Goal: Task Accomplishment & Management: Use online tool/utility

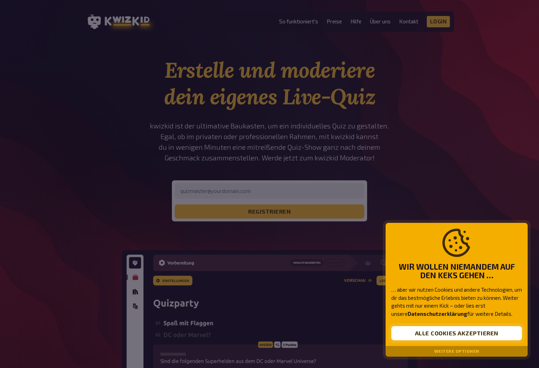
click at [475, 338] on button "Alle Cookies akzeptieren" at bounding box center [456, 333] width 131 height 14
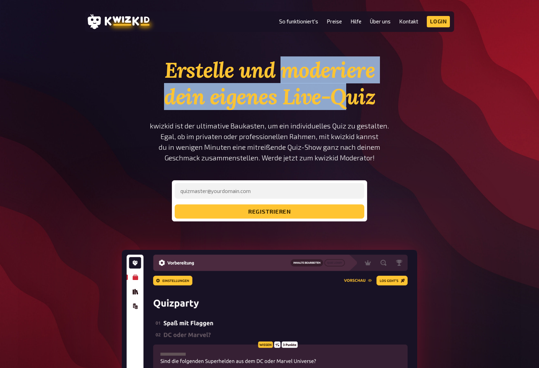
drag, startPoint x: 306, startPoint y: 75, endPoint x: 343, endPoint y: 95, distance: 42.1
click at [343, 95] on h1 "Erstelle und moderiere dein eigenes Live-Quiz" at bounding box center [269, 83] width 240 height 53
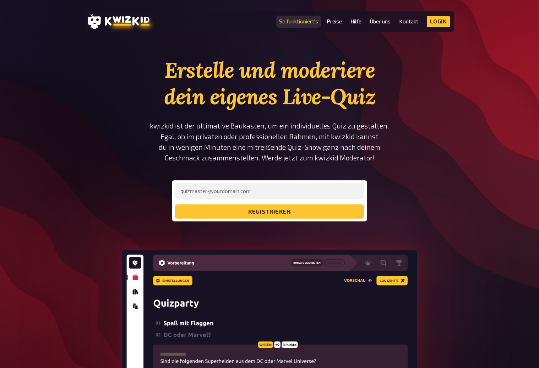
click at [309, 23] on link "So funktioniert's" at bounding box center [298, 21] width 39 height 6
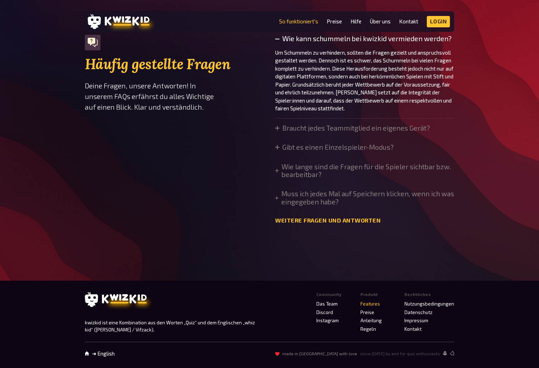
scroll to position [2448, 0]
click at [371, 311] on link "Preise" at bounding box center [367, 313] width 14 height 6
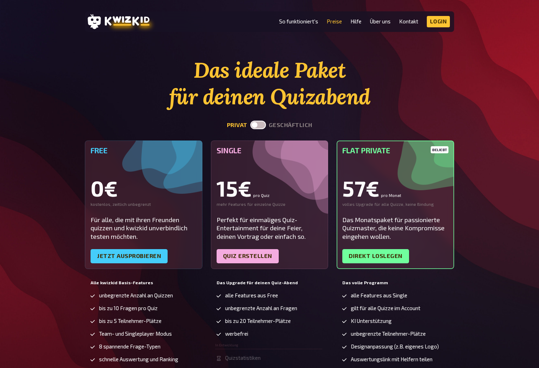
click at [261, 125] on label at bounding box center [258, 125] width 16 height 9
click at [250, 121] on input "checkbox" at bounding box center [250, 120] width 0 height 0
checkbox input "true"
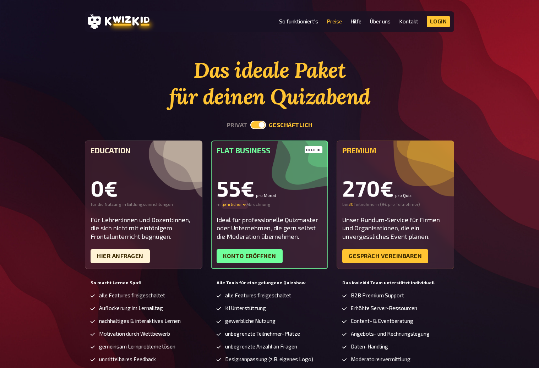
click at [243, 205] on icon at bounding box center [244, 205] width 4 height 4
click at [244, 211] on div "quartalsweiser - 16 %" at bounding box center [248, 212] width 50 height 6
click at [360, 113] on section "Das ideale Paket für deinen Quizabend privat geschäftlich Education 0€ für die …" at bounding box center [269, 256] width 369 height 398
click at [309, 20] on link "So funktioniert's" at bounding box center [298, 21] width 39 height 6
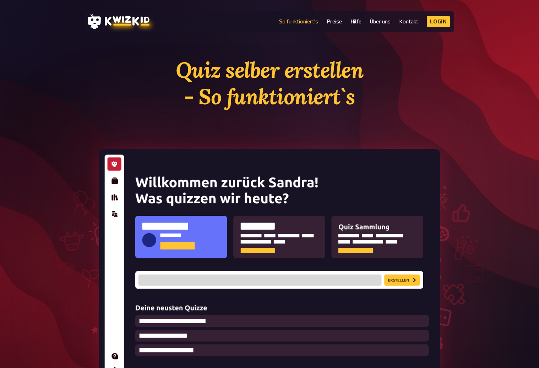
click at [454, 91] on section "Quiz selber erstellen - So funktioniert`s Auf allen Geräten verfügbar, keine In…" at bounding box center [269, 240] width 426 height 366
click at [481, 75] on section "Quiz selber erstellen - So funktioniert`s Auf allen Geräten verfügbar, keine In…" at bounding box center [269, 240] width 426 height 366
click at [411, 20] on link "Kontakt" at bounding box center [408, 21] width 19 height 6
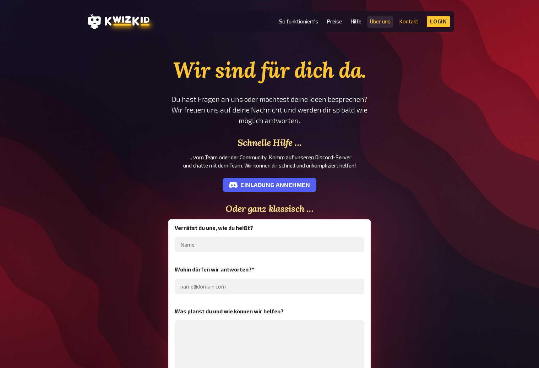
click at [386, 23] on link "Über uns" at bounding box center [380, 21] width 21 height 6
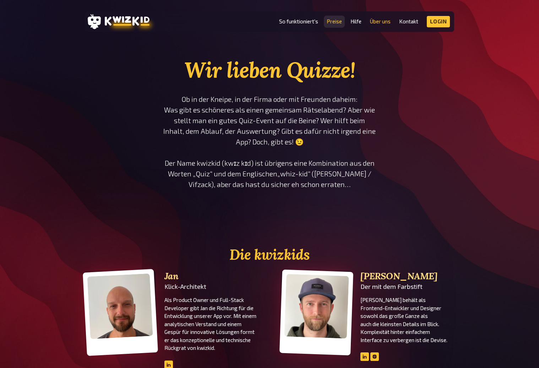
click at [332, 21] on link "Preise" at bounding box center [334, 21] width 15 height 6
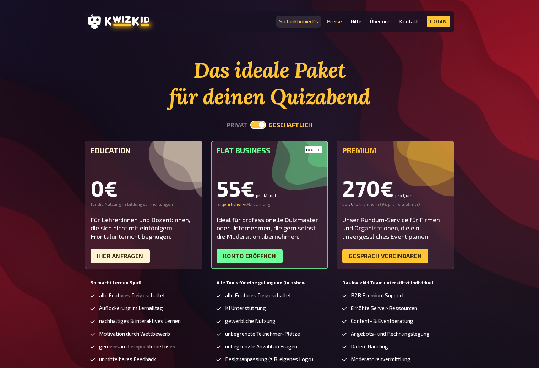
click at [299, 21] on link "So funktioniert's" at bounding box center [298, 21] width 39 height 6
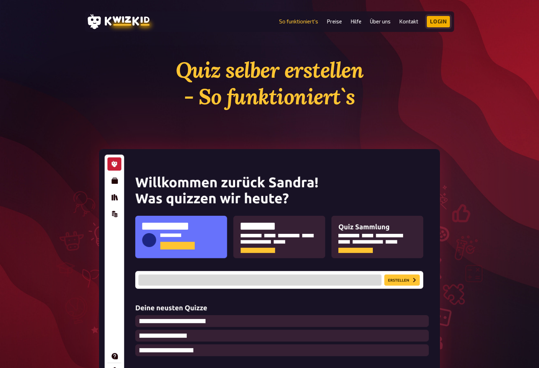
click at [432, 20] on link "Login" at bounding box center [438, 21] width 23 height 11
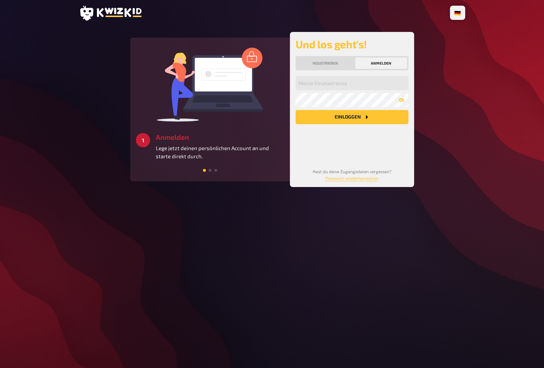
click at [374, 60] on button "Anmelden" at bounding box center [381, 63] width 52 height 11
click at [329, 80] on input "email" at bounding box center [352, 83] width 113 height 14
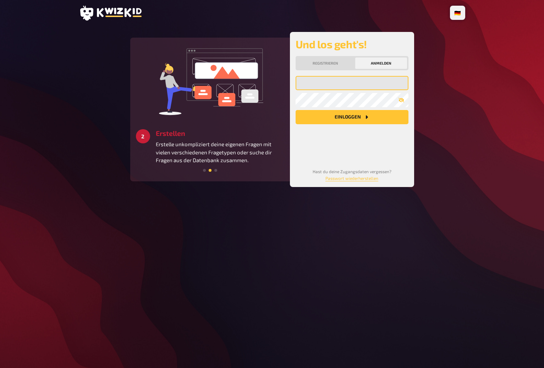
click at [340, 83] on input "email" at bounding box center [352, 83] width 113 height 14
type input "[EMAIL_ADDRESS][DOMAIN_NAME]"
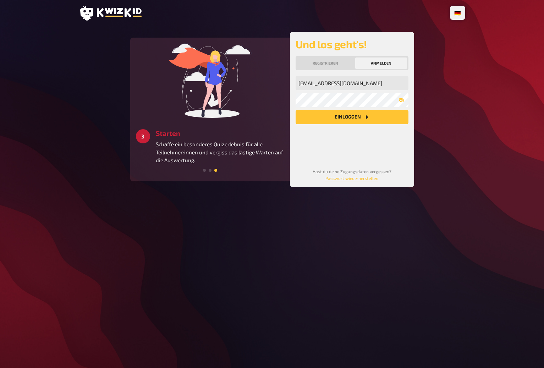
click at [382, 118] on button "Einloggen" at bounding box center [352, 117] width 113 height 14
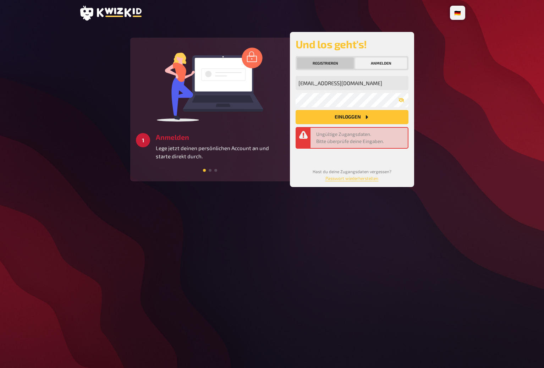
click at [311, 60] on button "Registrieren" at bounding box center [325, 63] width 57 height 11
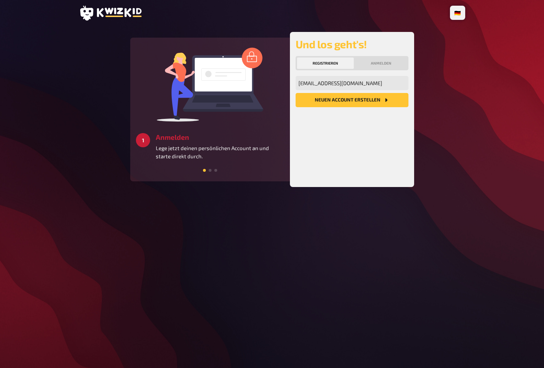
click at [358, 108] on div "[EMAIL_ADDRESS][DOMAIN_NAME] Meine Emailadresse Neuen Account Erstellen" at bounding box center [352, 128] width 113 height 105
click at [359, 99] on button "Neuen Account Erstellen" at bounding box center [352, 100] width 113 height 14
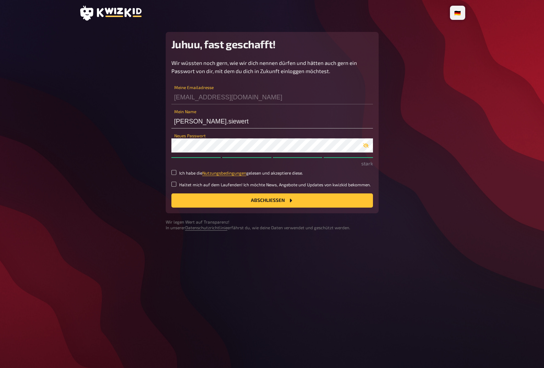
click at [179, 176] on div "Wir wüssten noch gern, wie wir dich nennen dürfen und hätten auch gern ein Pass…" at bounding box center [272, 133] width 202 height 149
click at [195, 173] on small "Ich habe die Nutzungsbedingungen gelesen und akzeptiere diese." at bounding box center [241, 173] width 124 height 6
click at [176, 173] on input "Ich habe die Nutzungsbedingungen gelesen und akzeptiere diese." at bounding box center [173, 172] width 5 height 5
checkbox input "true"
click at [365, 145] on icon "button" at bounding box center [366, 146] width 6 height 6
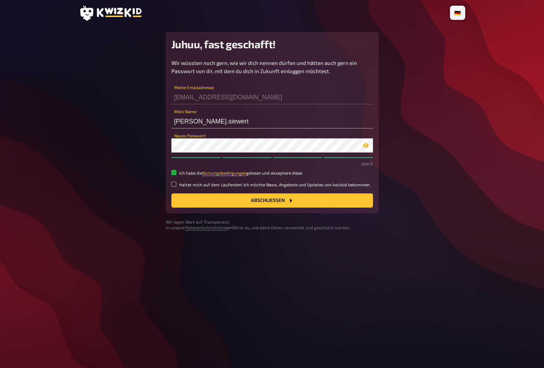
click at [366, 145] on icon "button" at bounding box center [366, 146] width 6 height 6
click at [332, 196] on button "Abschließen" at bounding box center [272, 201] width 202 height 14
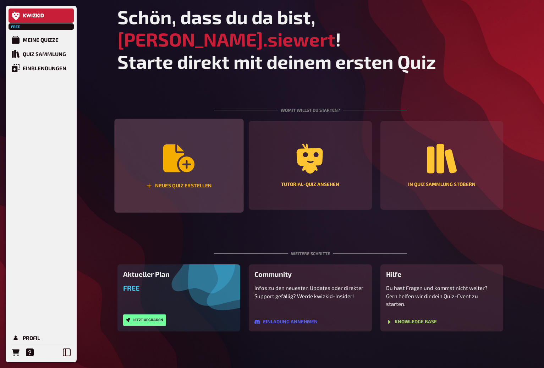
click at [231, 172] on div "Neues Quiz erstellen" at bounding box center [178, 166] width 129 height 94
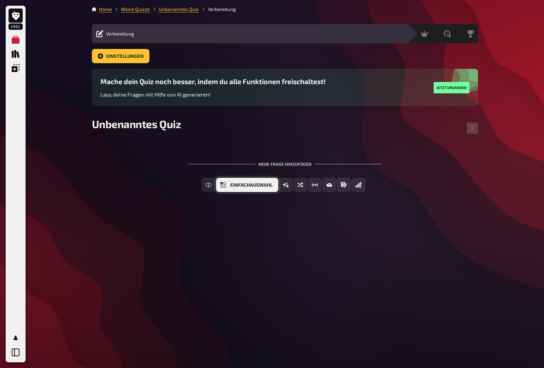
click at [241, 187] on span "Einfachauswahl" at bounding box center [251, 185] width 42 height 5
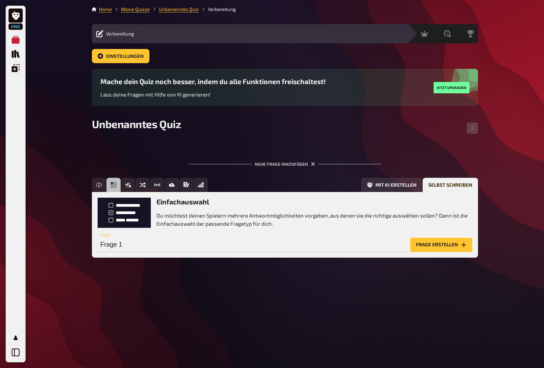
click at [445, 246] on button "Frage erstellen" at bounding box center [441, 245] width 62 height 14
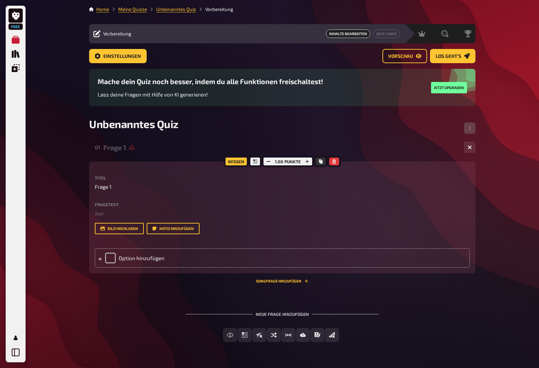
scroll to position [20, 0]
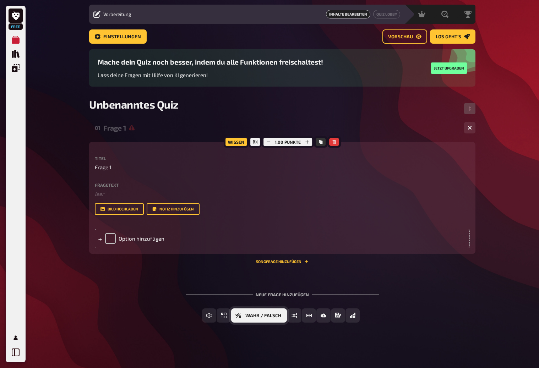
click at [277, 315] on span "Wahr / Falsch" at bounding box center [263, 316] width 36 height 5
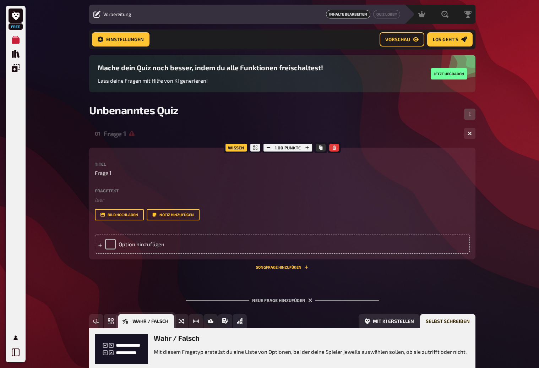
scroll to position [91, 0]
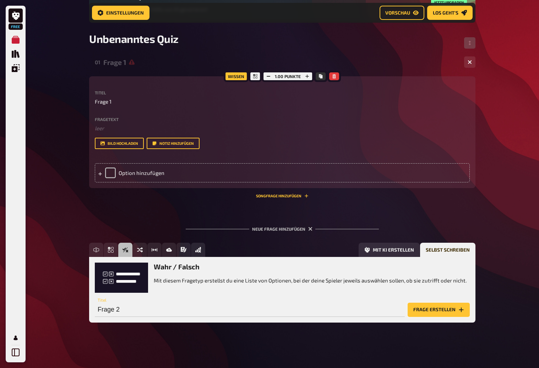
click at [418, 308] on button "Frage erstellen" at bounding box center [439, 310] width 62 height 14
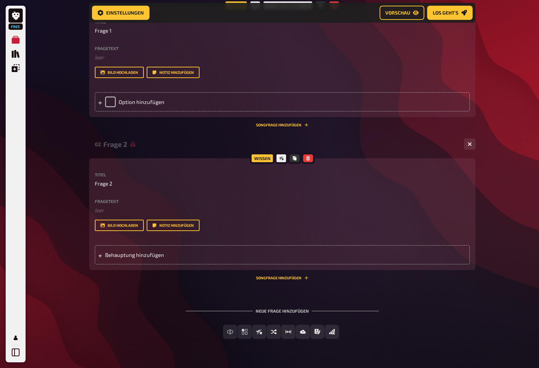
scroll to position [178, 0]
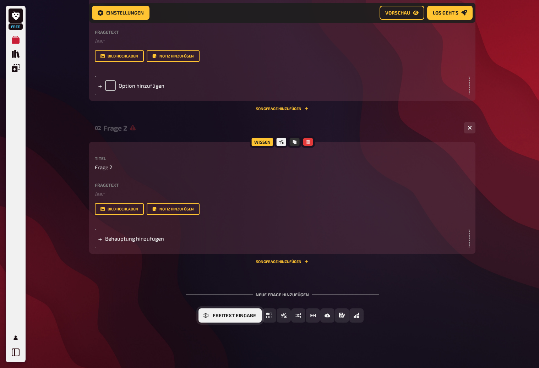
click at [220, 316] on span "Freitext Eingabe" at bounding box center [234, 316] width 43 height 5
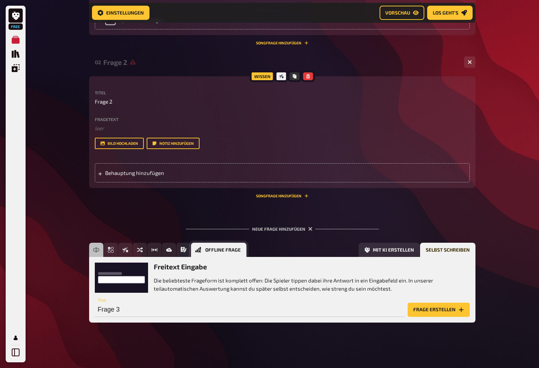
click at [200, 251] on icon "Offline Frage" at bounding box center [198, 250] width 6 height 6
click at [183, 251] on icon "Prosa (Langtext)" at bounding box center [184, 250] width 6 height 6
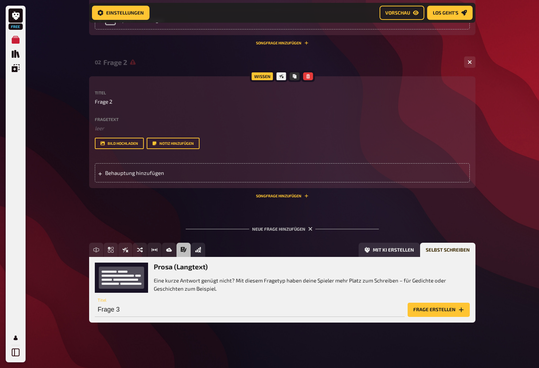
click at [291, 326] on div "Freitext Eingabe Einfachauswahl Wahr / Falsch Sortierfrage Schätzfrage Bild-Ant…" at bounding box center [282, 288] width 386 height 91
click at [430, 316] on button "Frage erstellen" at bounding box center [439, 310] width 62 height 14
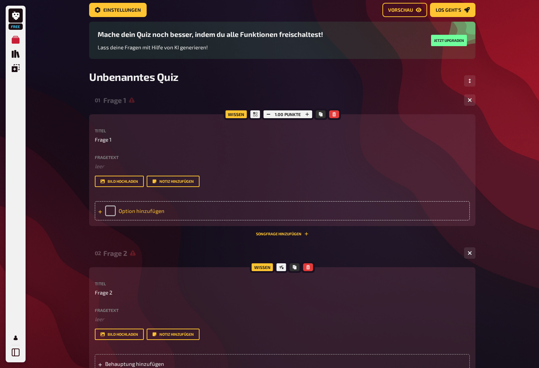
scroll to position [0, 0]
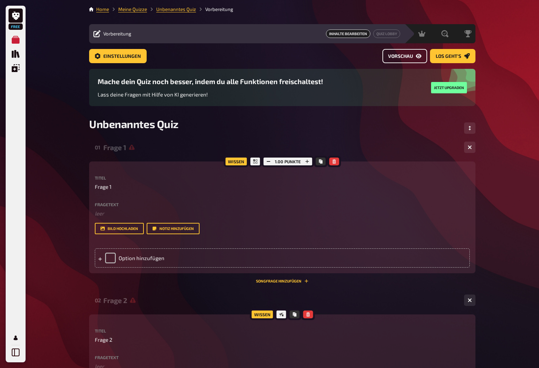
click at [408, 55] on span "Vorschau" at bounding box center [400, 56] width 25 height 5
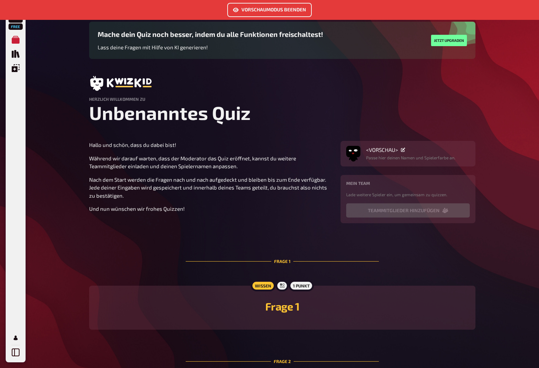
scroll to position [5, 0]
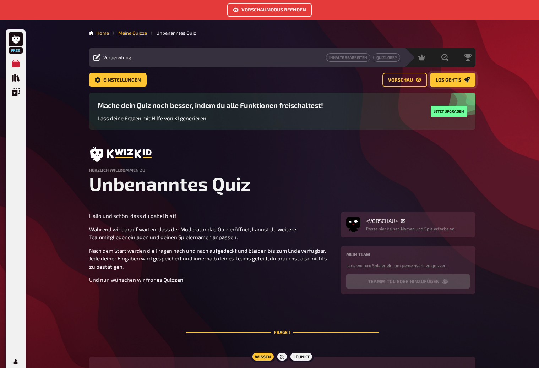
click at [445, 79] on span "Los geht's" at bounding box center [449, 80] width 26 height 5
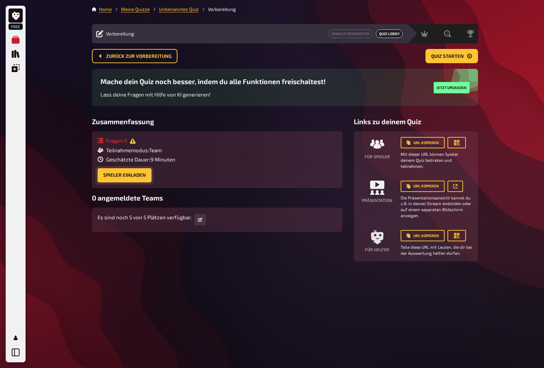
click at [144, 175] on button "Spieler einladen" at bounding box center [125, 175] width 54 height 14
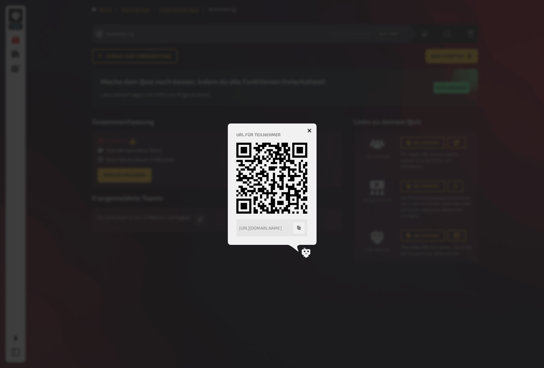
click at [282, 228] on div "https://play.kwizkid.live/play/felix-siewert/unbenanntes-quiz" at bounding box center [266, 227] width 54 height 5
click at [281, 229] on div "https://play.kwizkid.live/play/felix-siewert/unbenanntes-quiz" at bounding box center [266, 227] width 54 height 5
drag, startPoint x: 281, startPoint y: 229, endPoint x: 307, endPoint y: 229, distance: 25.9
click at [307, 229] on div "https://play.kwizkid.live/play/felix-siewert/unbenanntes-quiz" at bounding box center [271, 227] width 71 height 17
click at [267, 229] on div "https://play.kwizkid.live/play/felix-siewert/unbenanntes-quiz" at bounding box center [266, 227] width 54 height 5
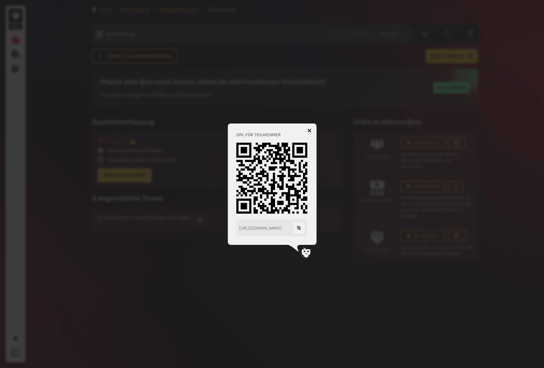
click at [342, 212] on div at bounding box center [272, 184] width 544 height 368
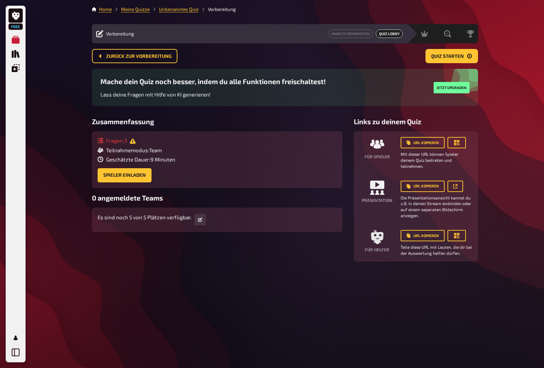
click at [347, 258] on div "Zusammenfassung Fragen : 3 Teilnahmemodus : Team Geschätzte Dauer : 9 Minuten S…" at bounding box center [285, 190] width 386 height 144
click at [12, 38] on icon "Meine Quizze" at bounding box center [16, 40] width 8 height 8
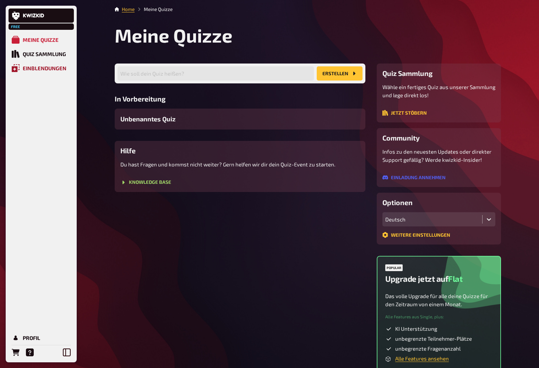
click at [37, 67] on div "Einblendungen" at bounding box center [45, 68] width 44 height 6
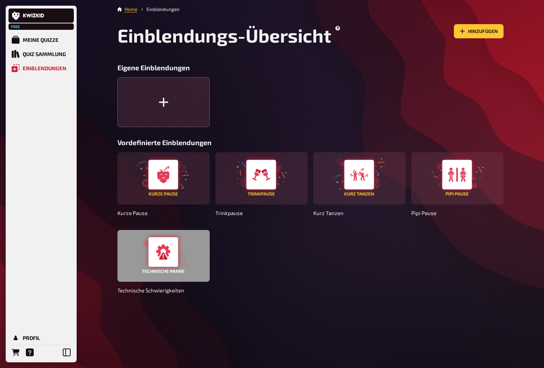
click at [162, 267] on div at bounding box center [164, 256] width 92 height 52
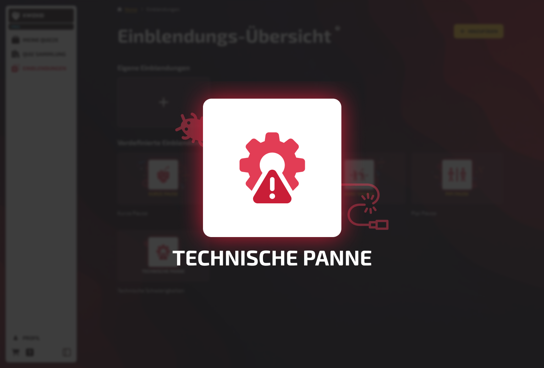
click at [454, 166] on div at bounding box center [272, 184] width 544 height 368
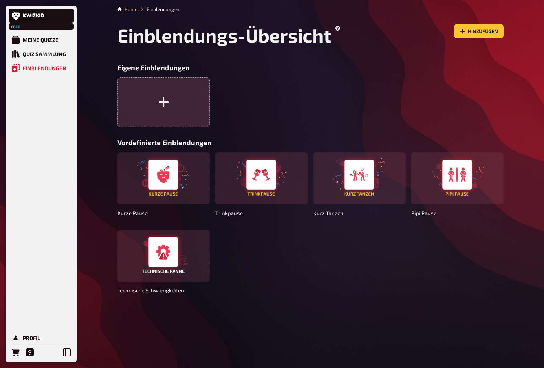
click at [161, 110] on button "button" at bounding box center [164, 102] width 92 height 50
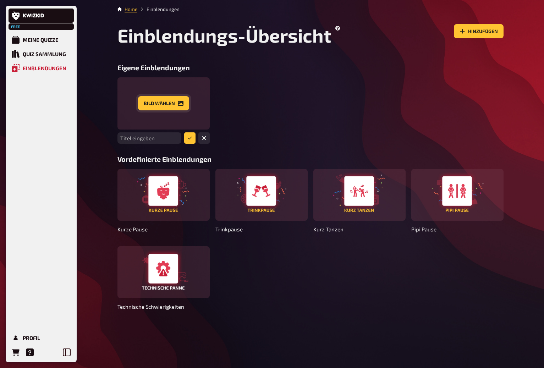
click at [159, 102] on button "Bild wählen" at bounding box center [163, 103] width 51 height 14
click at [150, 135] on input "text" at bounding box center [150, 137] width 64 height 11
click at [167, 139] on input "text" at bounding box center [150, 137] width 64 height 11
paste input "https://play.kwizkid.live/host/overlays"
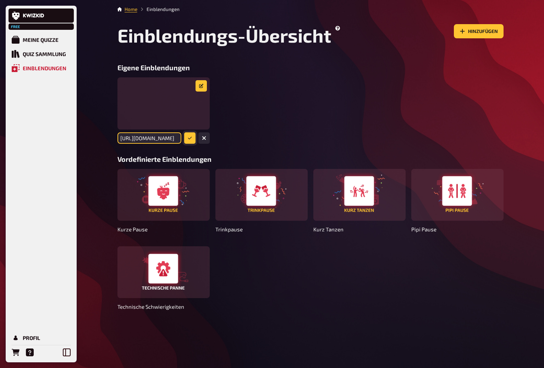
type input "https://play.kwizkid.live/host/overlays"
click at [190, 141] on button "submit" at bounding box center [189, 137] width 11 height 11
drag, startPoint x: 319, startPoint y: 116, endPoint x: 298, endPoint y: 116, distance: 20.9
click at [318, 116] on div "https://play.kwizkid.live/host/overlays Titel eingeben" at bounding box center [311, 110] width 386 height 66
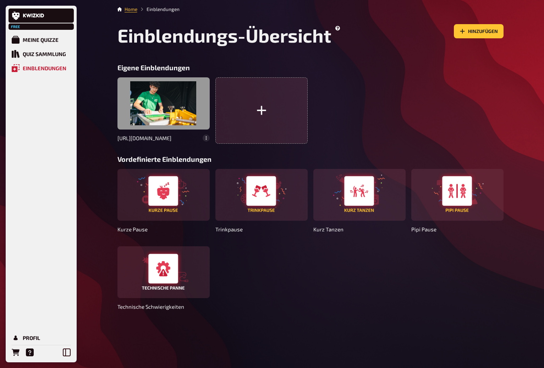
click at [170, 88] on div at bounding box center [164, 103] width 92 height 52
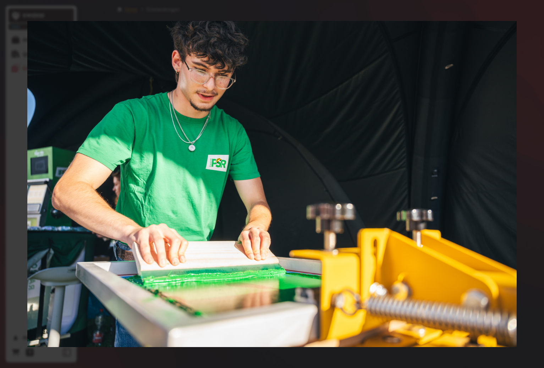
click at [285, 195] on div at bounding box center [272, 184] width 544 height 368
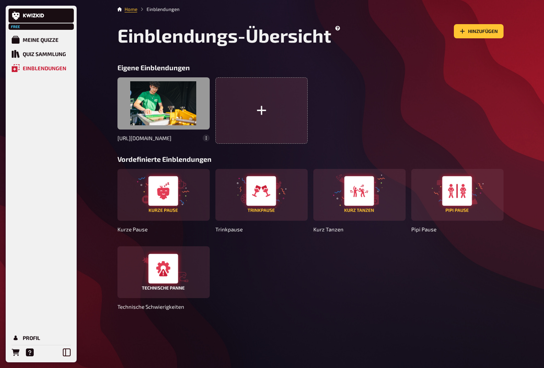
click at [144, 107] on div at bounding box center [164, 103] width 92 height 52
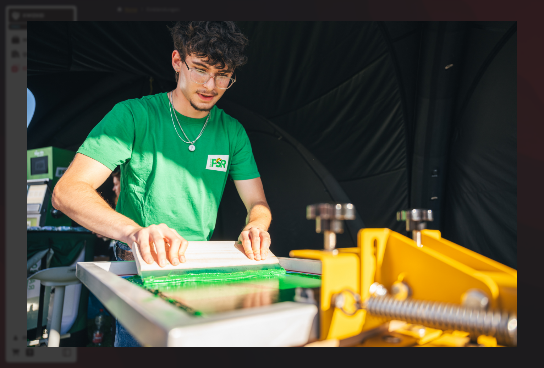
click at [482, 244] on div at bounding box center [272, 184] width 544 height 368
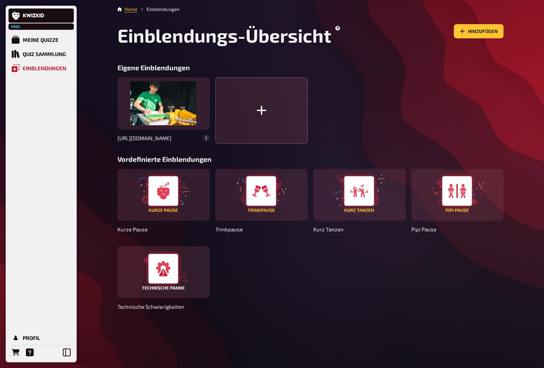
click at [270, 312] on div "Kurze Pause Trinkpause Kurz Tanzen Pipi Pause Technische Schwierigkeiten" at bounding box center [311, 241] width 386 height 144
